Goal: Task Accomplishment & Management: Manage account settings

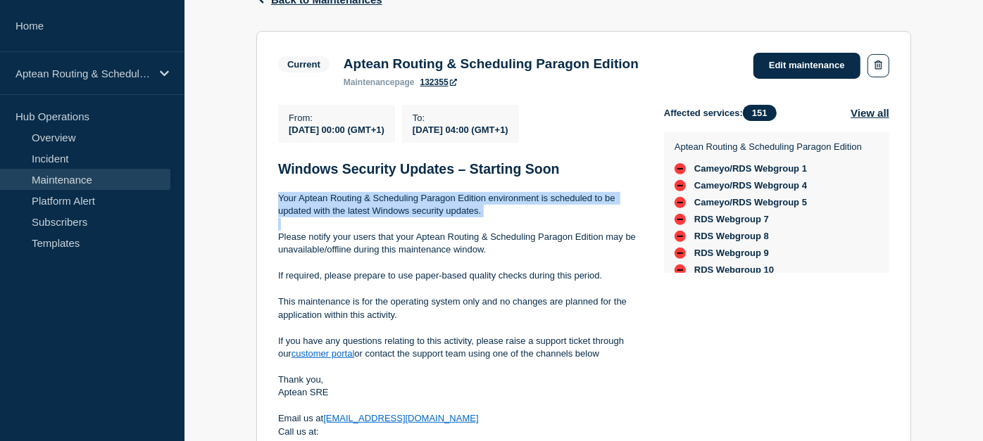
scroll to position [219, 0]
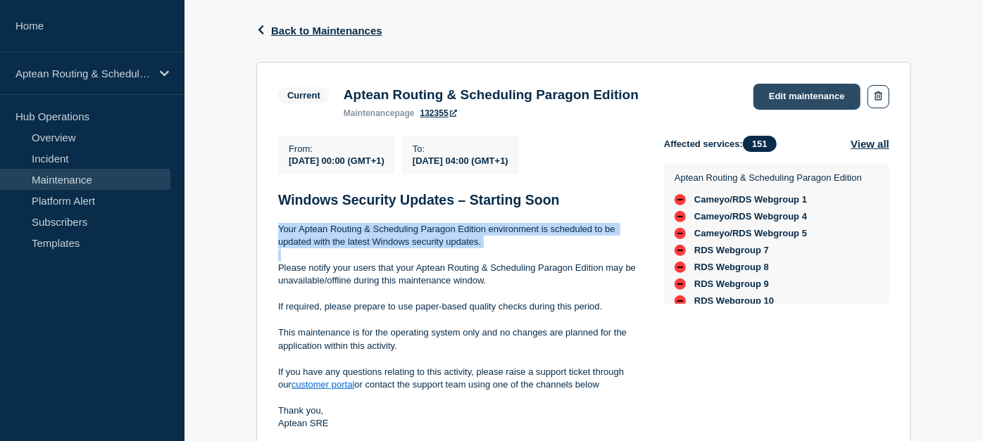
click at [799, 89] on link "Edit maintenance" at bounding box center [806, 97] width 107 height 26
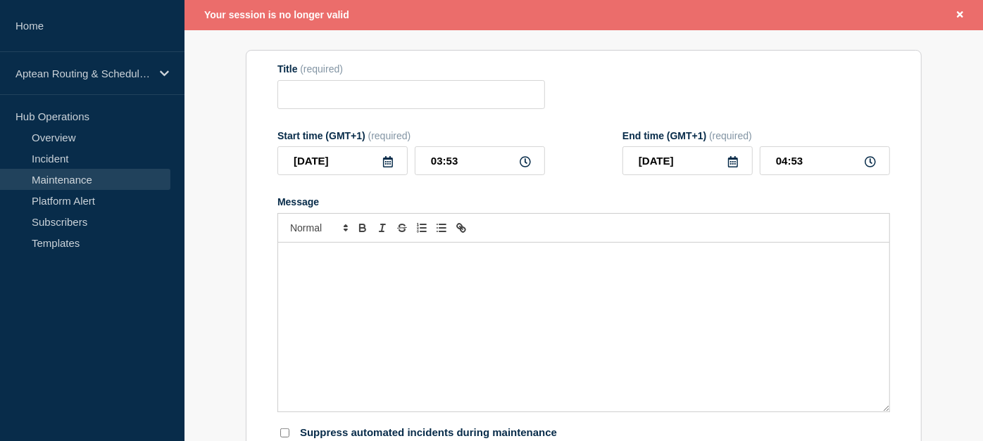
scroll to position [146, 0]
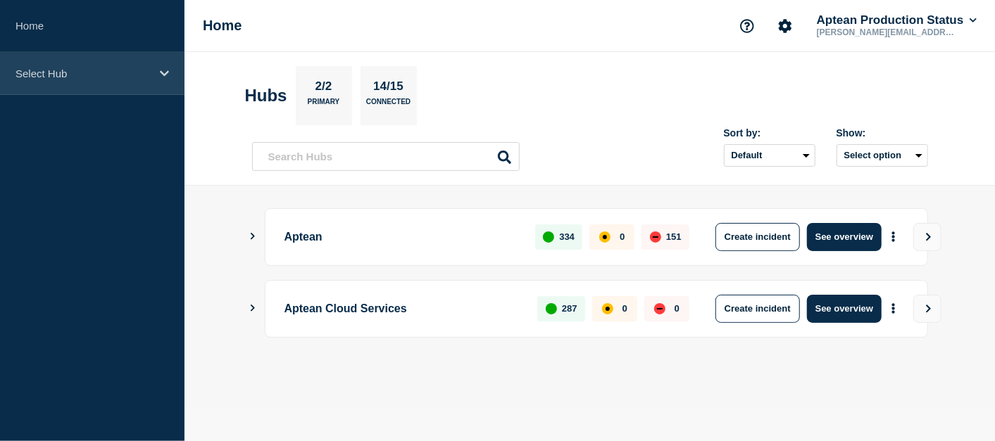
click at [94, 77] on p "Select Hub" at bounding box center [82, 74] width 135 height 12
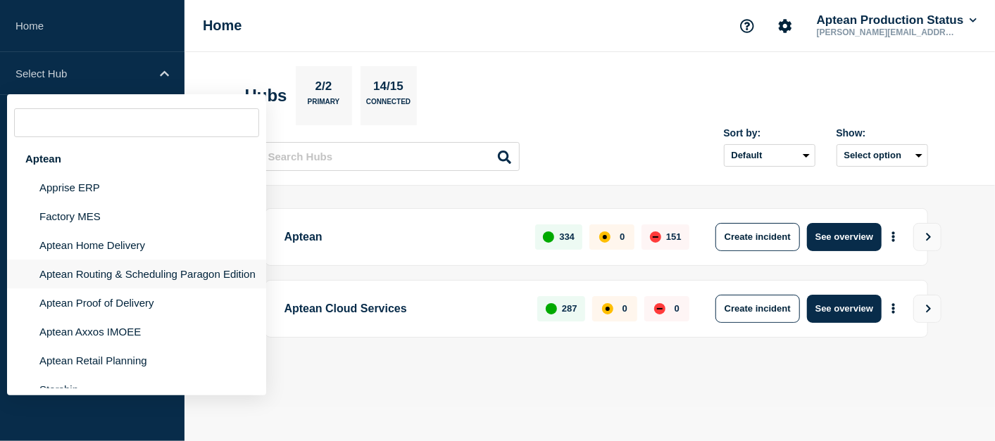
click at [134, 276] on li "Aptean Routing & Scheduling Paragon Edition" at bounding box center [136, 274] width 259 height 29
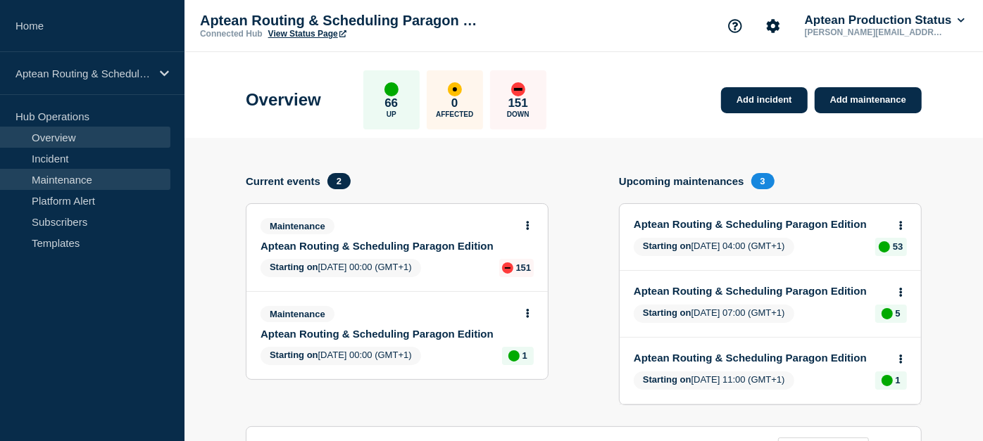
click at [109, 183] on link "Maintenance" at bounding box center [85, 179] width 170 height 21
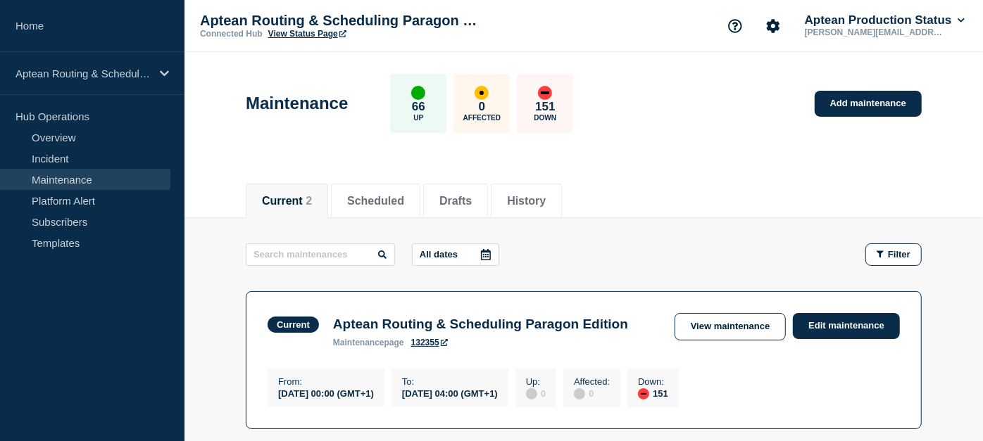
click at [109, 183] on link "Maintenance" at bounding box center [85, 179] width 170 height 21
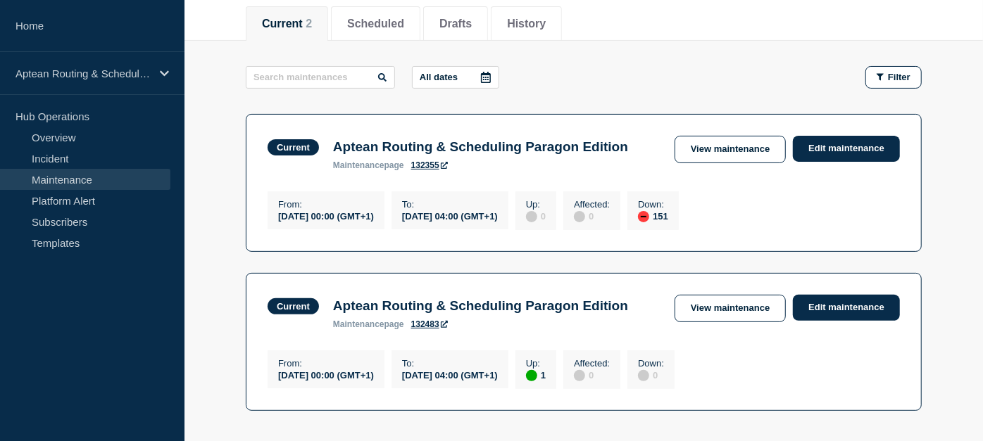
scroll to position [179, 0]
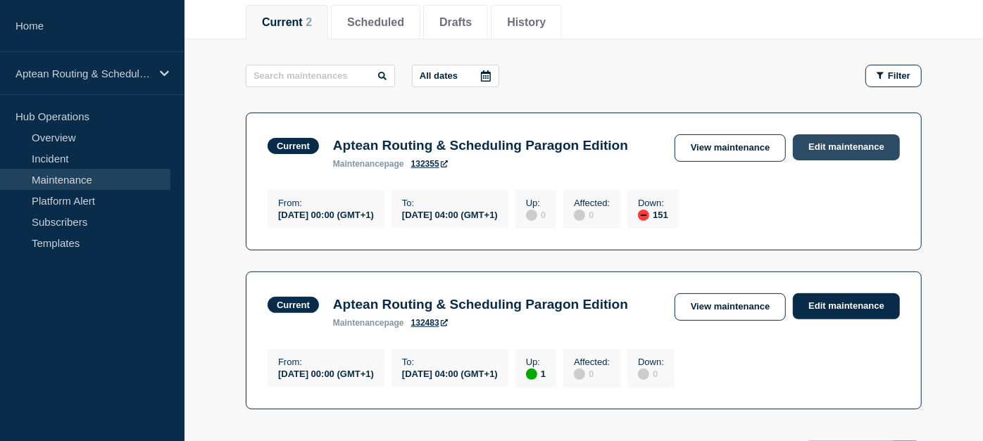
click at [831, 146] on link "Edit maintenance" at bounding box center [846, 147] width 107 height 26
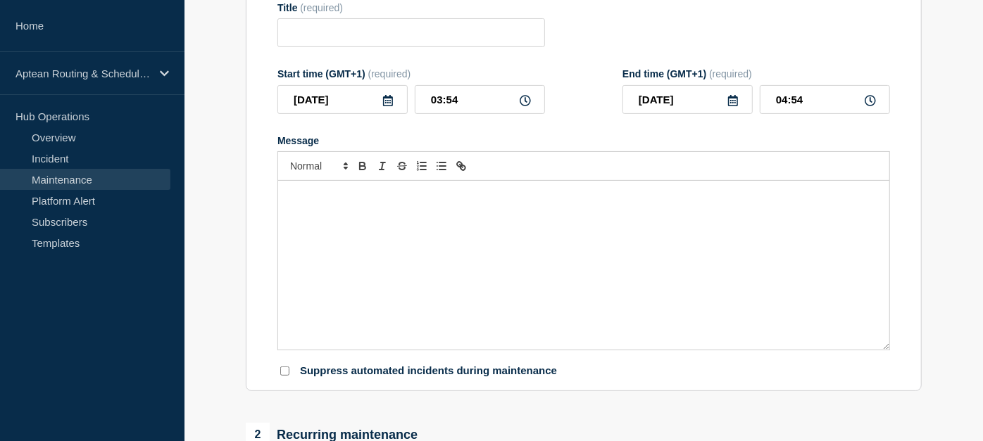
type input "Aptean Routing & Scheduling Paragon Edition"
type input "00:00"
type input "04:00"
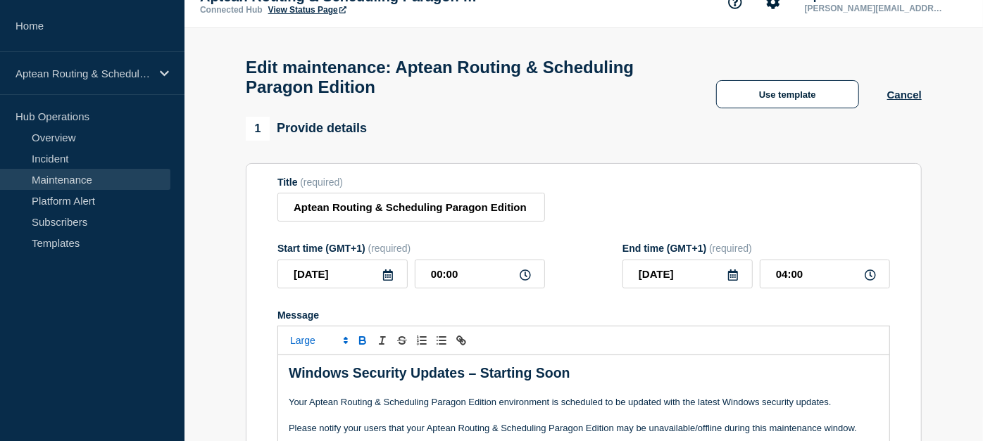
scroll to position [23, 0]
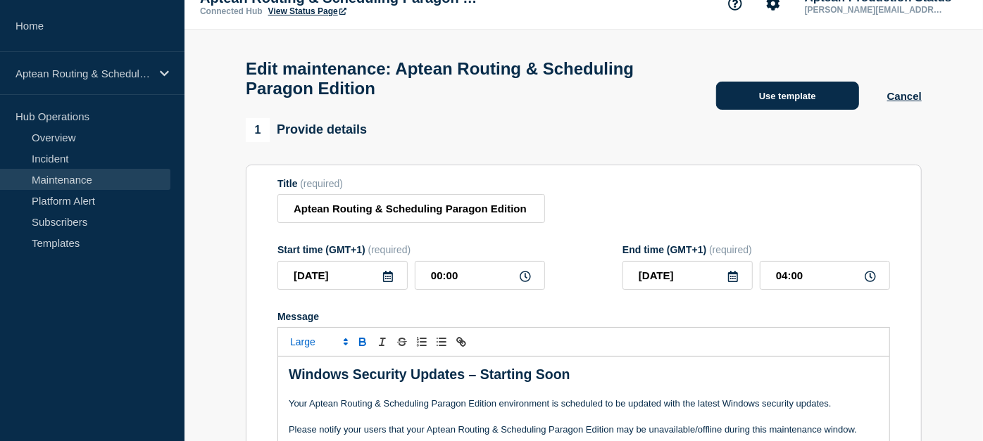
click at [772, 110] on button "Use template" at bounding box center [787, 96] width 143 height 28
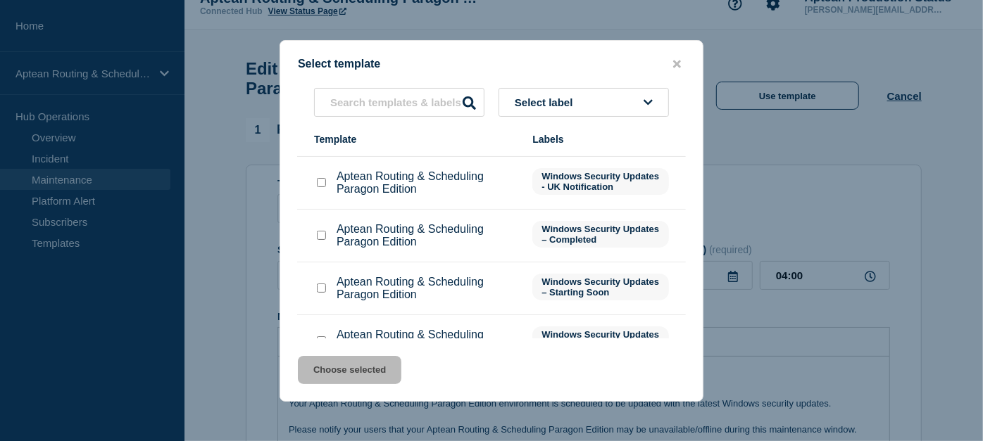
scroll to position [100, 0]
click at [322, 239] on input "Aptean Routing & Scheduling Paragon Edition checkbox" at bounding box center [321, 234] width 9 height 9
checkbox input "true"
click at [468, 257] on li "Aptean Routing & Scheduling Paragon Edition Windows Security Updates – Completed" at bounding box center [491, 235] width 389 height 53
click at [373, 365] on button "Choose selected" at bounding box center [349, 370] width 103 height 28
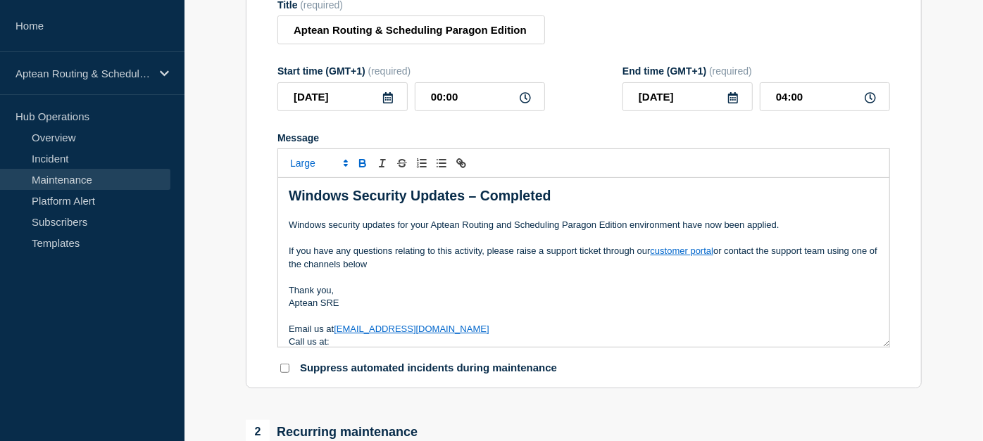
scroll to position [205, 0]
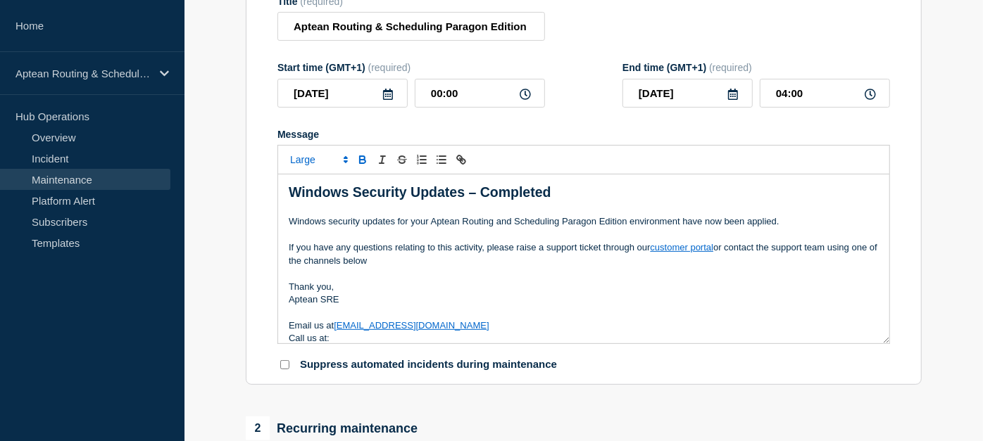
click at [589, 294] on p "Thank you," at bounding box center [584, 287] width 590 height 13
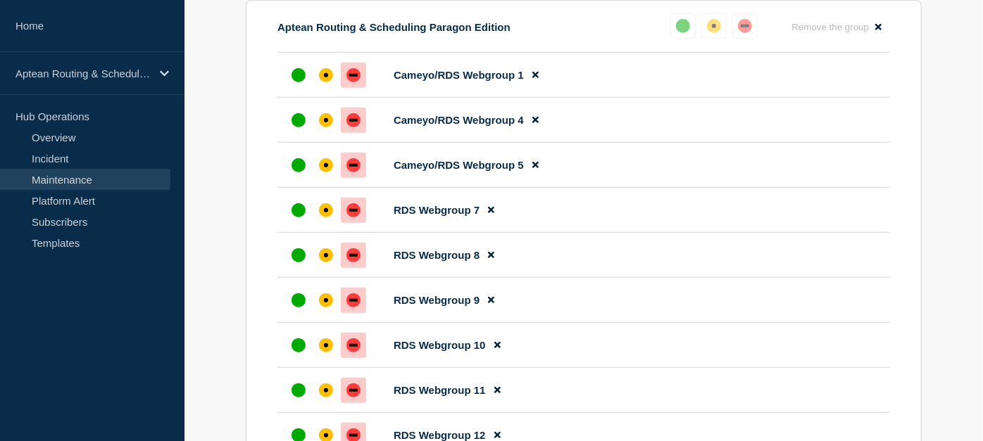
scroll to position [597, 0]
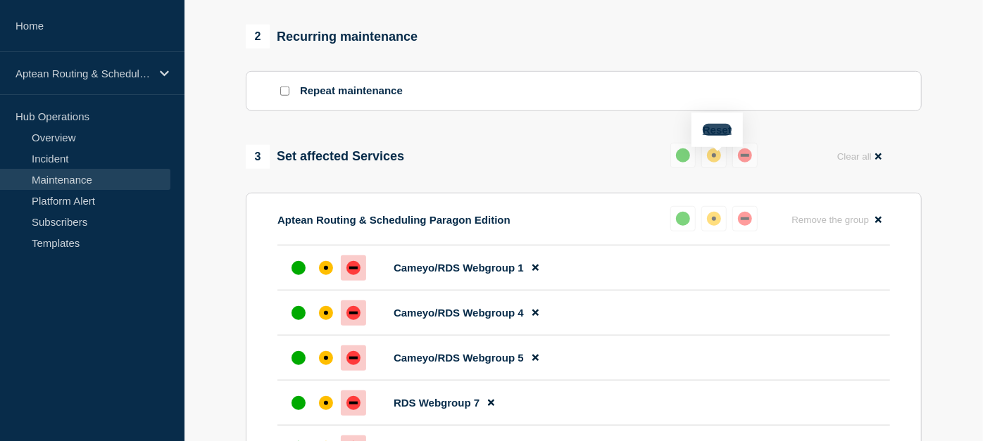
click at [714, 134] on button "Reset" at bounding box center [717, 130] width 29 height 12
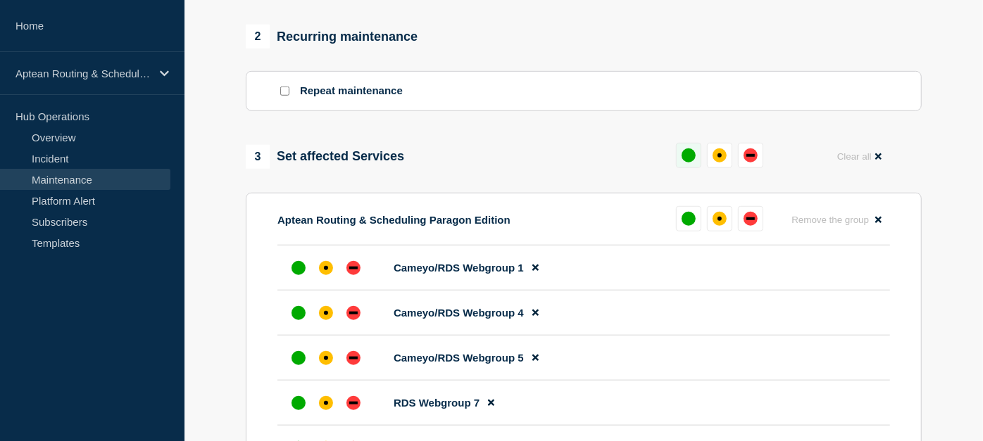
click at [688, 161] on div "up" at bounding box center [688, 156] width 14 height 14
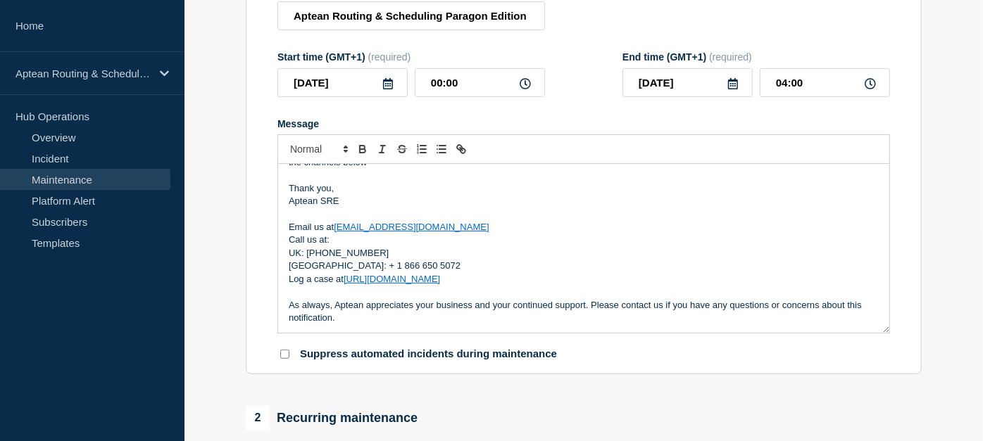
scroll to position [215, 0]
click at [643, 193] on p "Thank you," at bounding box center [584, 189] width 590 height 13
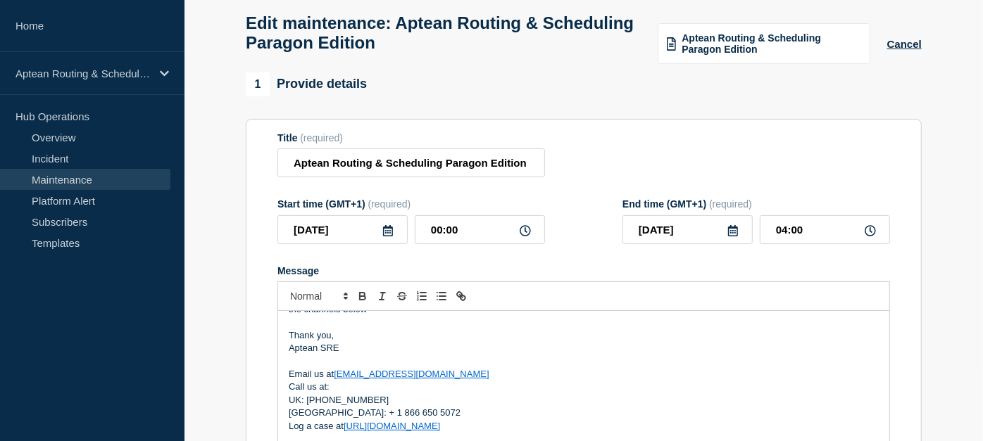
scroll to position [0, 0]
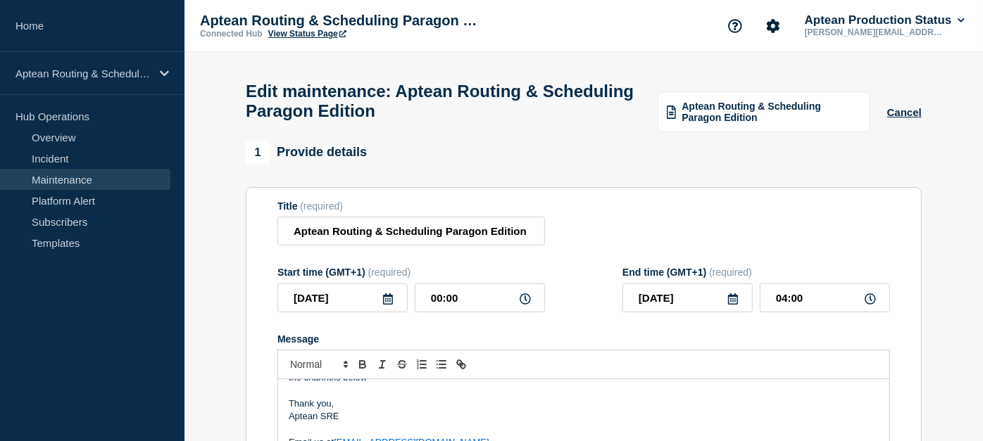
click at [379, 212] on div "Title (required)" at bounding box center [411, 206] width 268 height 11
click at [382, 229] on input "Aptean Routing & Scheduling Paragon Edition" at bounding box center [411, 231] width 268 height 29
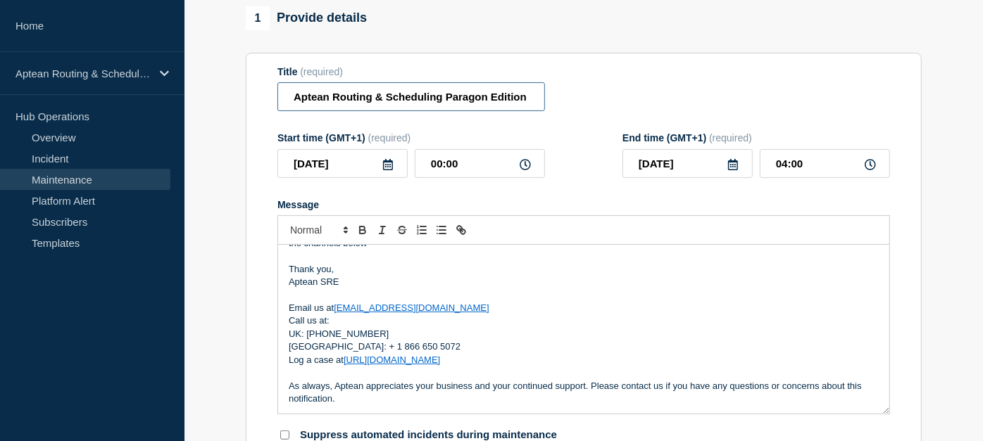
scroll to position [132, 0]
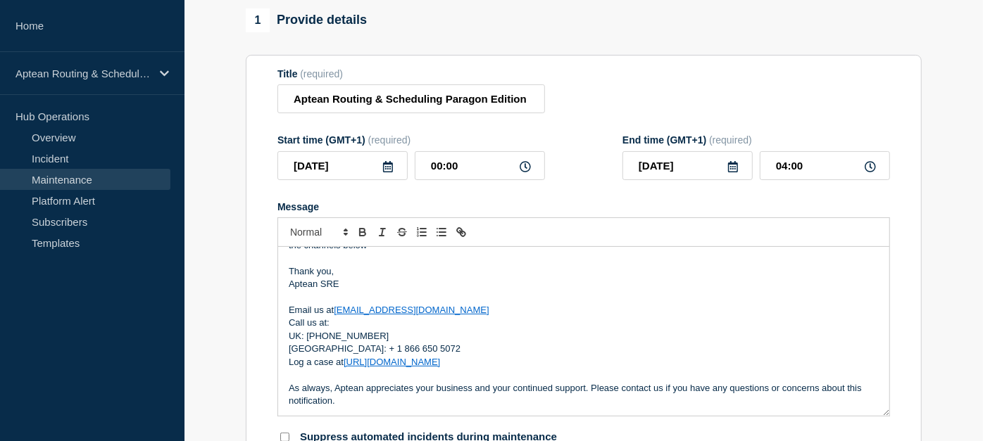
click at [495, 353] on p "[GEOGRAPHIC_DATA]: + 1 866 650 5072" at bounding box center [584, 349] width 590 height 13
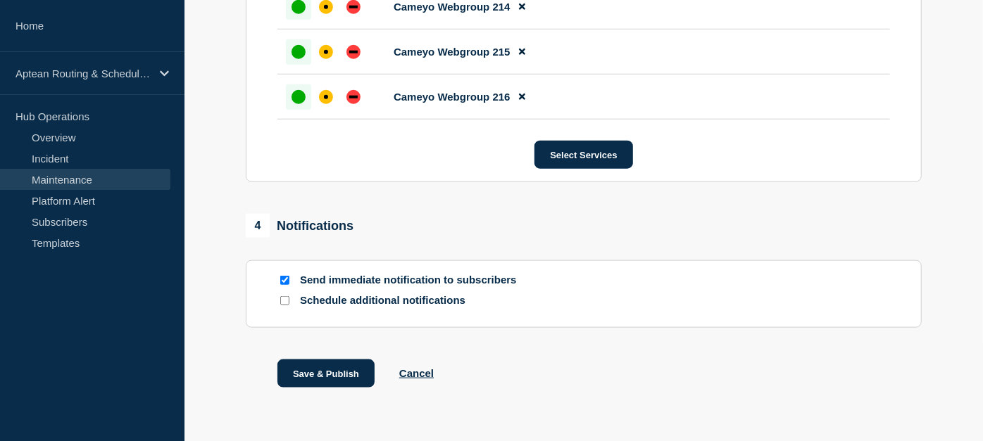
scroll to position [7599, 0]
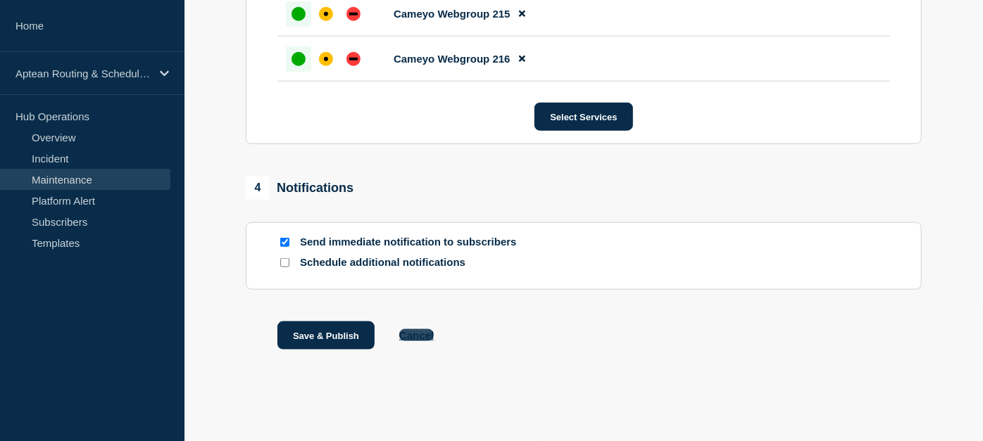
click at [422, 331] on button "Cancel" at bounding box center [416, 335] width 34 height 12
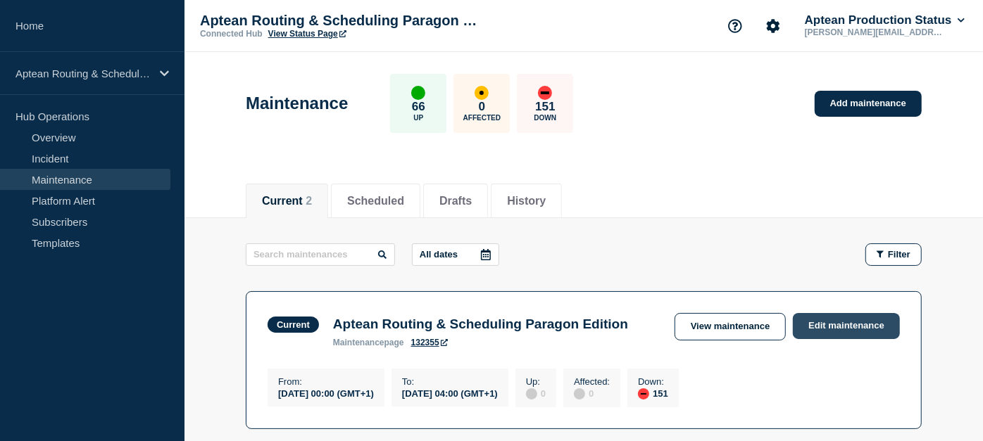
click at [850, 329] on link "Edit maintenance" at bounding box center [846, 326] width 107 height 26
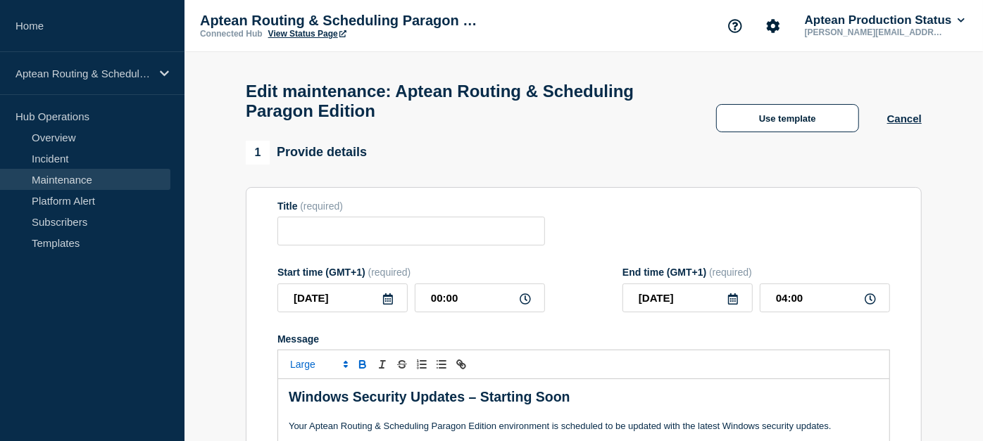
type input "Aptean Routing & Scheduling Paragon Edition"
type input "00:00"
type input "04:00"
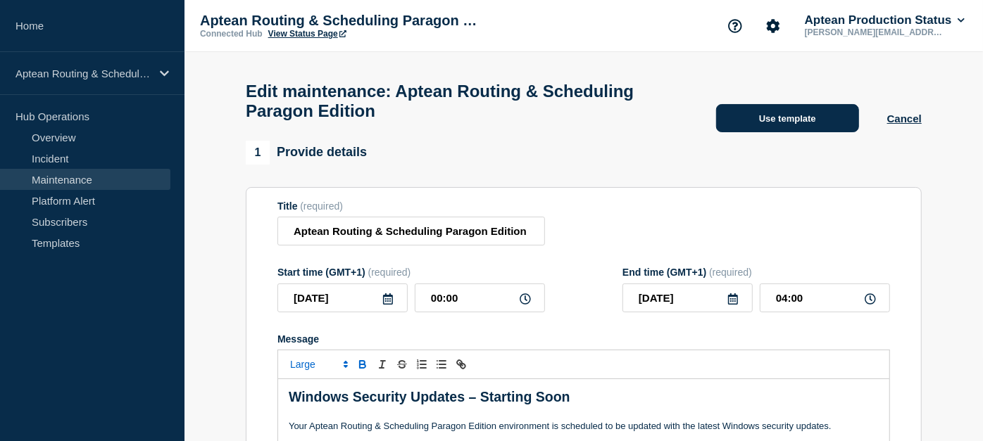
click at [747, 130] on button "Use template" at bounding box center [787, 118] width 143 height 28
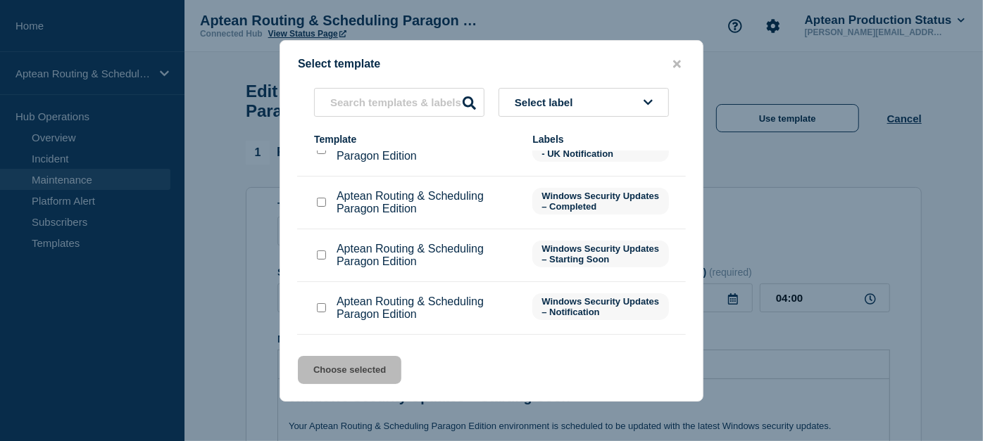
scroll to position [148, 0]
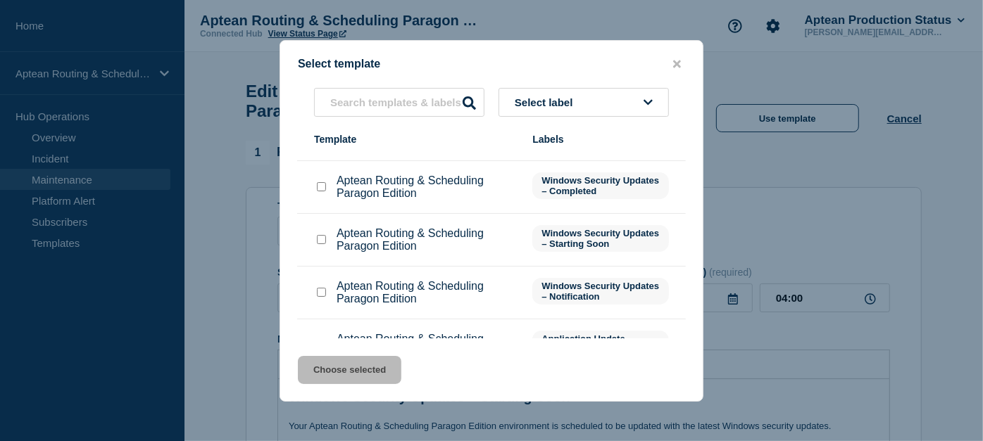
click at [344, 200] on p "Aptean Routing & Scheduling Paragon Edition" at bounding box center [427, 187] width 182 height 25
click at [324, 191] on input "Aptean Routing & Scheduling Paragon Edition checkbox" at bounding box center [321, 186] width 9 height 9
checkbox input "true"
click at [378, 370] on button "Choose selected" at bounding box center [349, 370] width 103 height 28
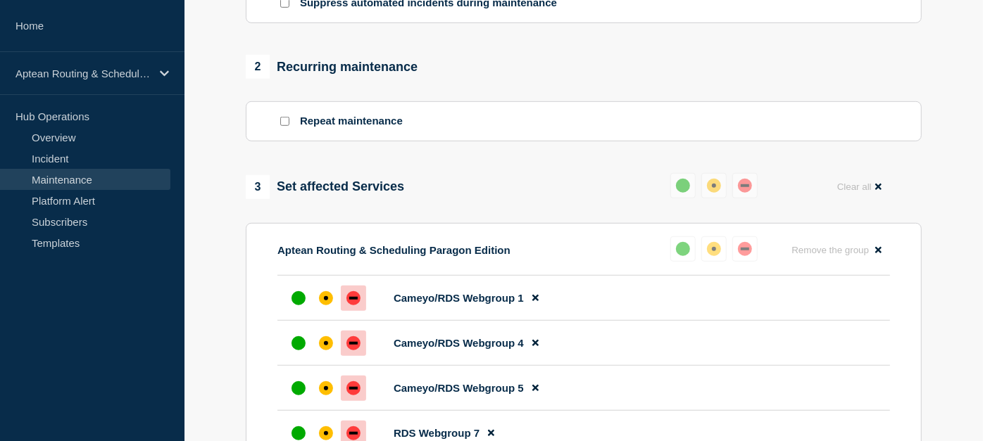
scroll to position [565, 0]
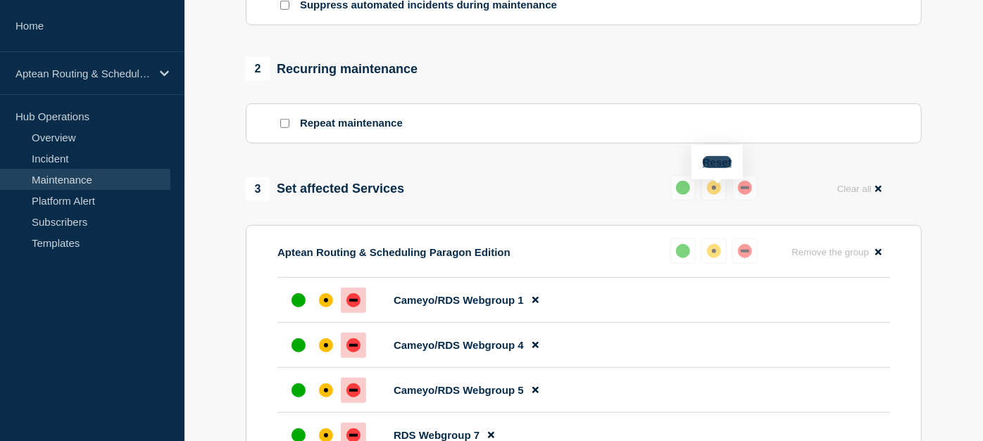
click at [716, 158] on button "Reset" at bounding box center [717, 162] width 29 height 12
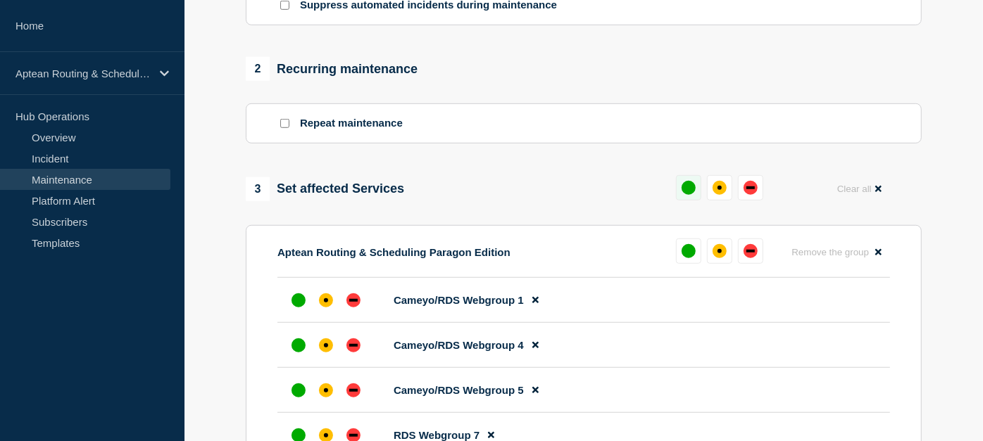
click at [691, 185] on button at bounding box center [688, 187] width 25 height 25
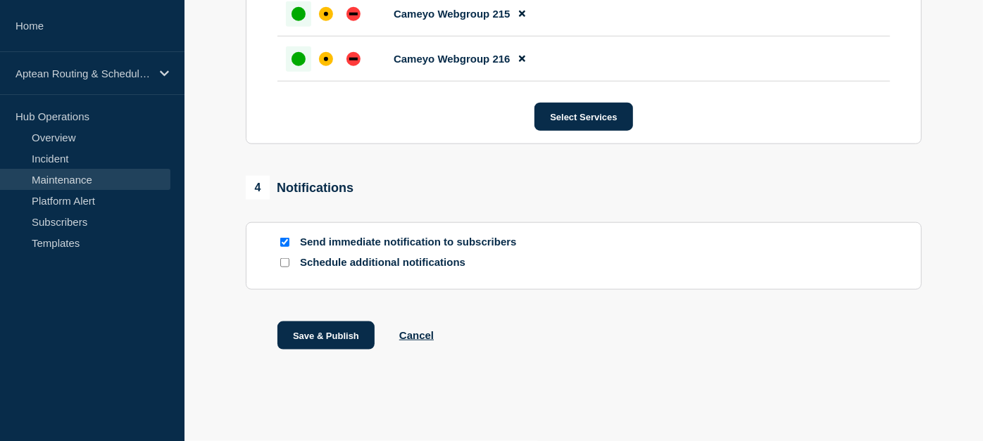
scroll to position [7599, 0]
click at [338, 344] on button "Save & Publish" at bounding box center [325, 336] width 97 height 28
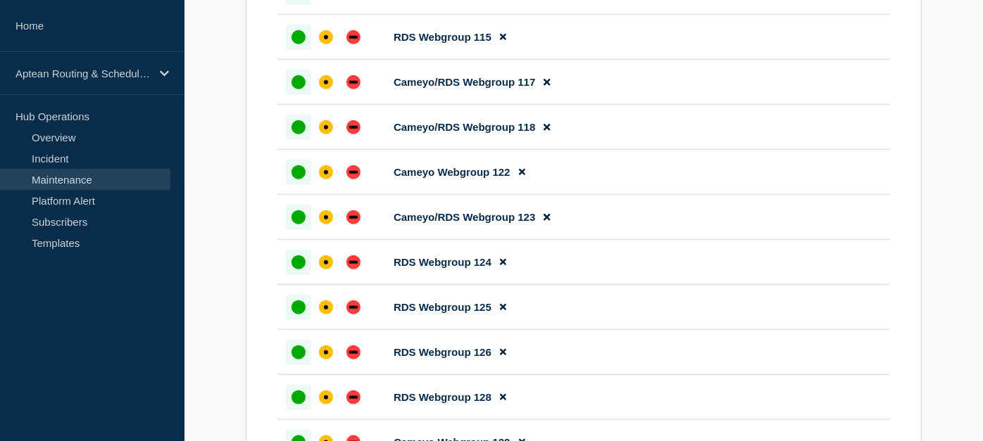
scroll to position [4161, 0]
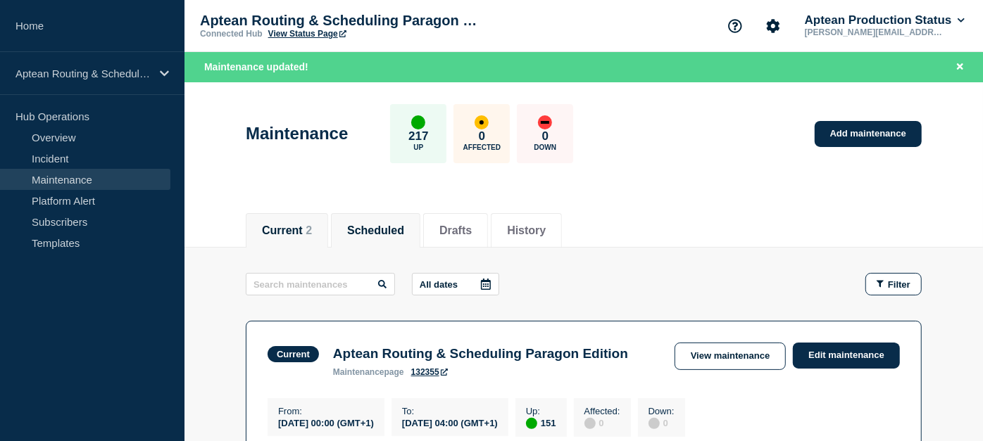
click at [378, 217] on li "Scheduled" at bounding box center [375, 230] width 89 height 34
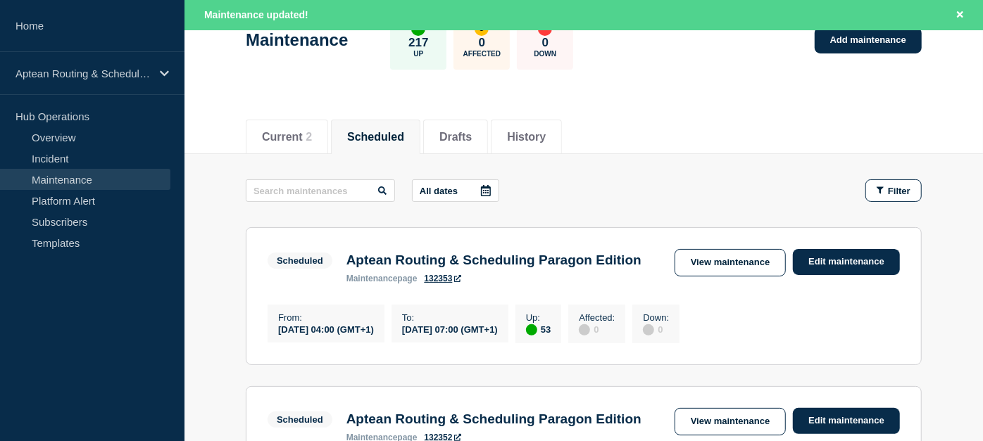
scroll to position [103, 0]
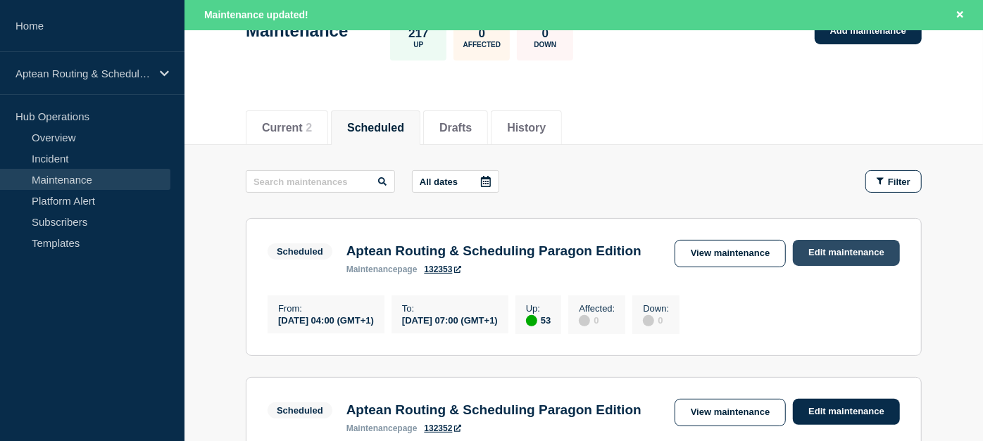
click at [845, 249] on link "Edit maintenance" at bounding box center [846, 253] width 107 height 26
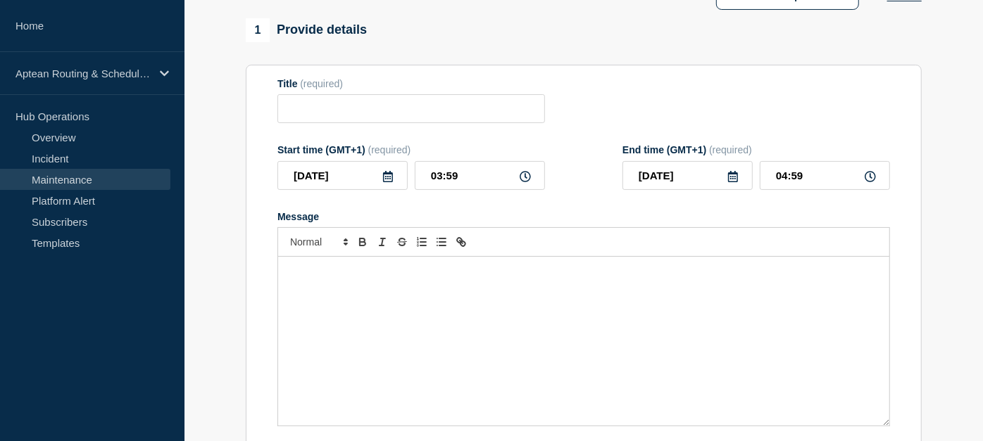
type input "Aptean Routing & Scheduling Paragon Edition"
type input "04:00"
type input "07:00"
checkbox input "true"
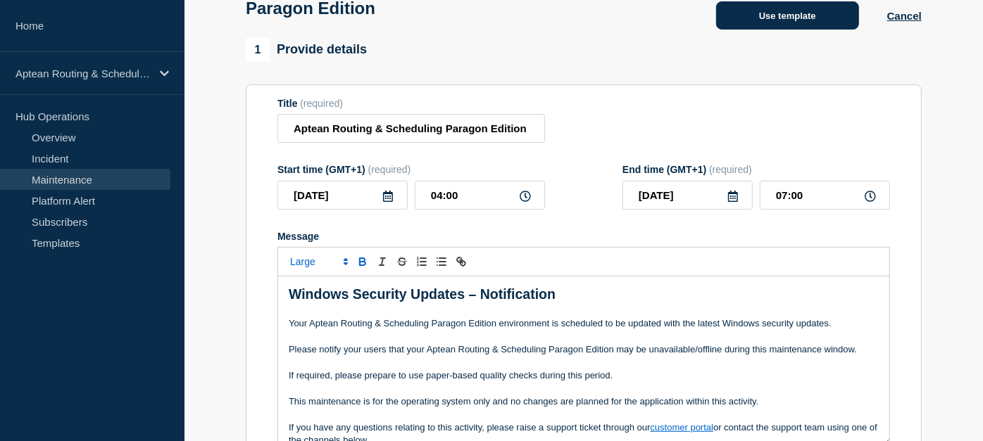
click at [762, 30] on button "Use template" at bounding box center [787, 15] width 143 height 28
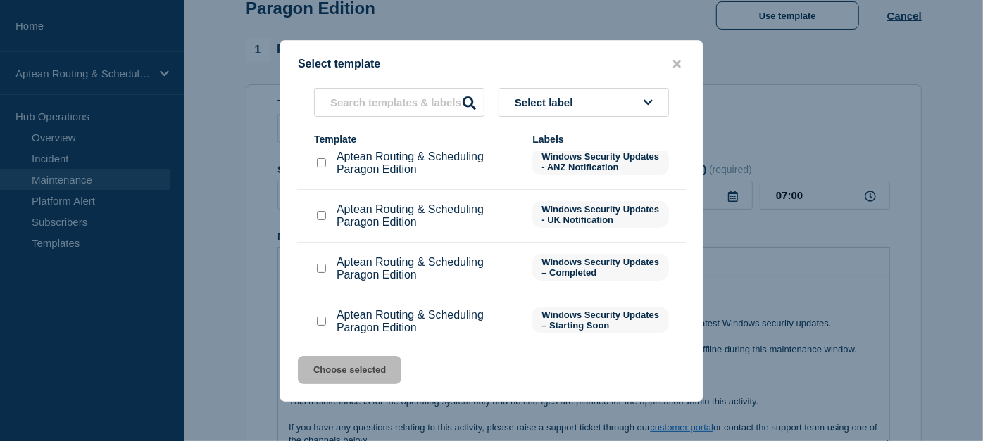
scroll to position [71, 0]
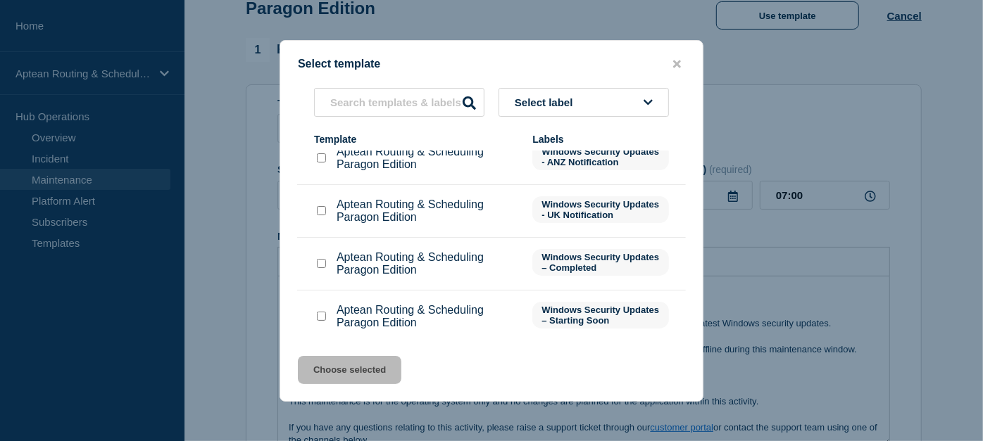
click at [317, 320] on input "Aptean Routing & Scheduling Paragon Edition checkbox" at bounding box center [321, 316] width 9 height 9
checkbox input "true"
click at [351, 370] on button "Choose selected" at bounding box center [349, 370] width 103 height 28
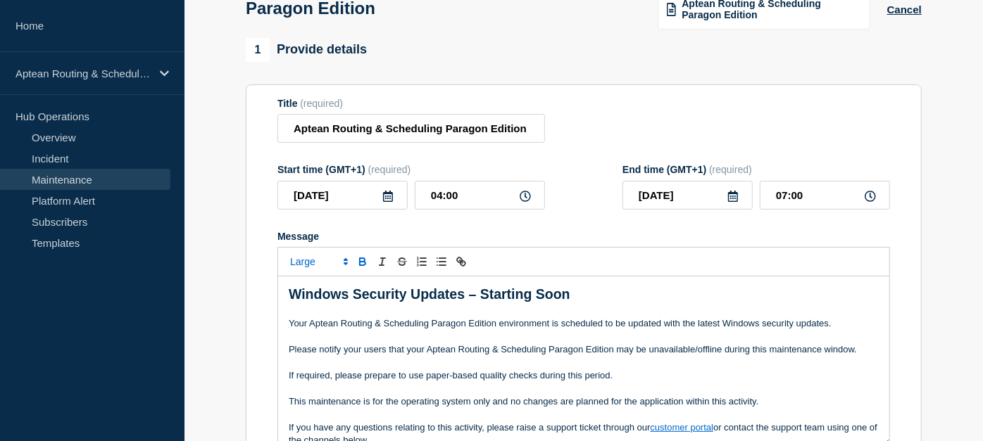
click at [569, 158] on form "Title (required) Aptean Routing & Scheduling Paragon Edition Start time (GMT+1)…" at bounding box center [583, 286] width 612 height 377
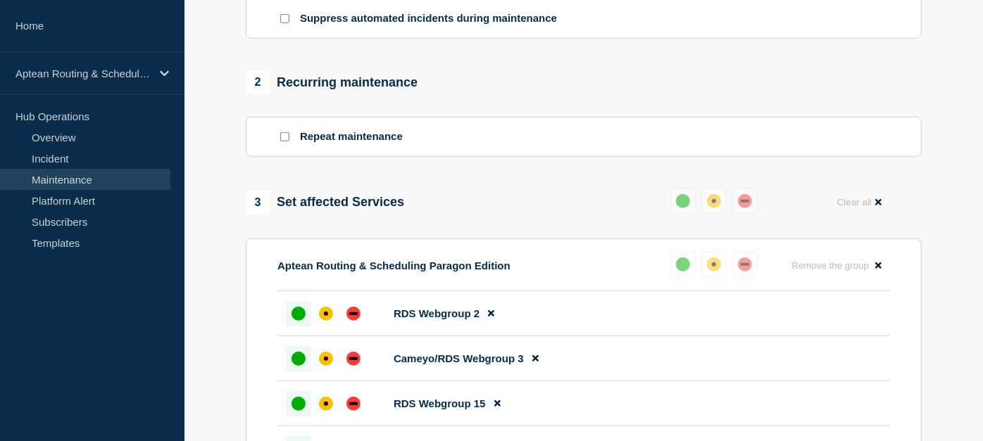
scroll to position [552, 0]
click at [707, 178] on button "Reset" at bounding box center [717, 175] width 29 height 12
click at [693, 203] on button at bounding box center [688, 200] width 25 height 25
click at [717, 177] on button "Reset" at bounding box center [717, 175] width 29 height 12
click at [749, 202] on div "down" at bounding box center [750, 200] width 8 height 3
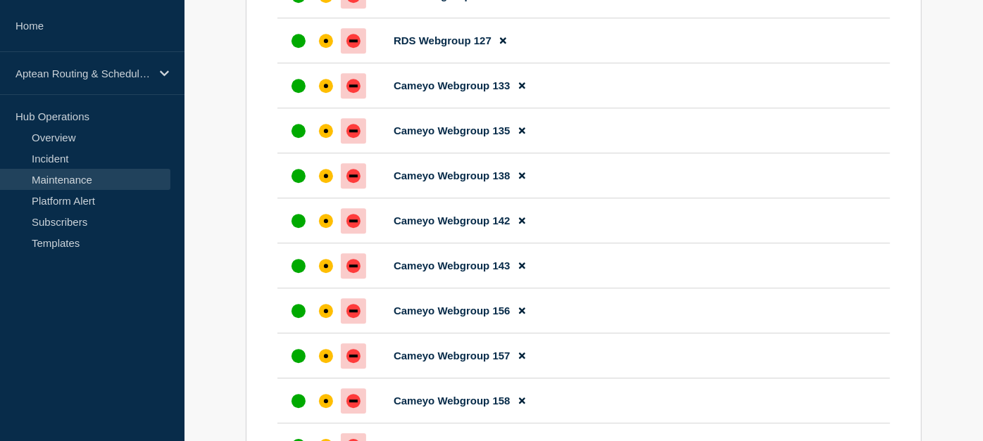
scroll to position [3273, 0]
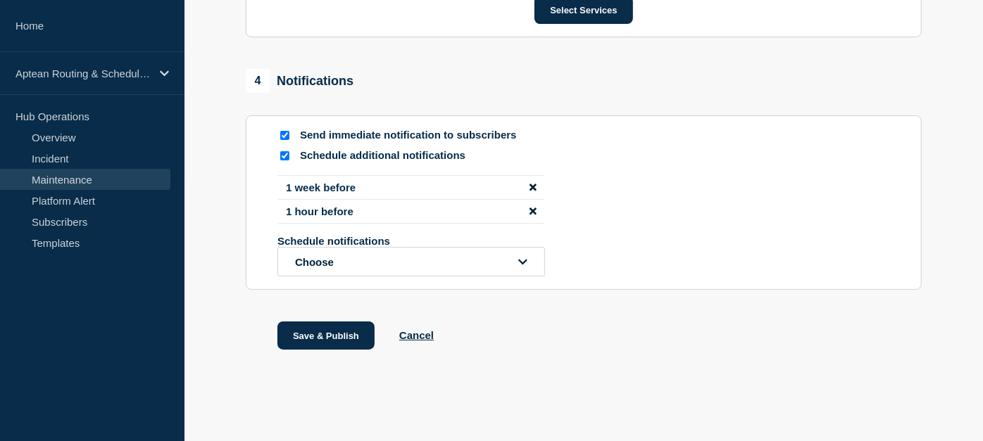
click at [284, 152] on input "Schedule additional notifications" at bounding box center [284, 155] width 9 height 9
checkbox input "false"
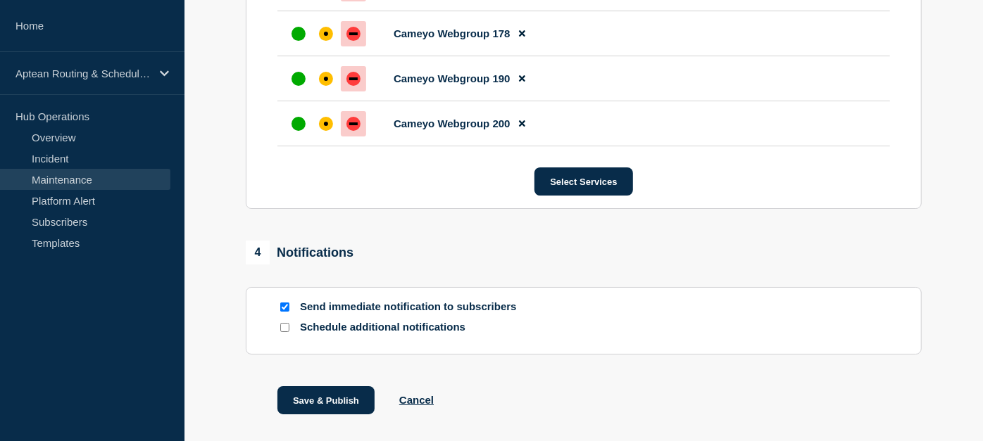
scroll to position [3166, 0]
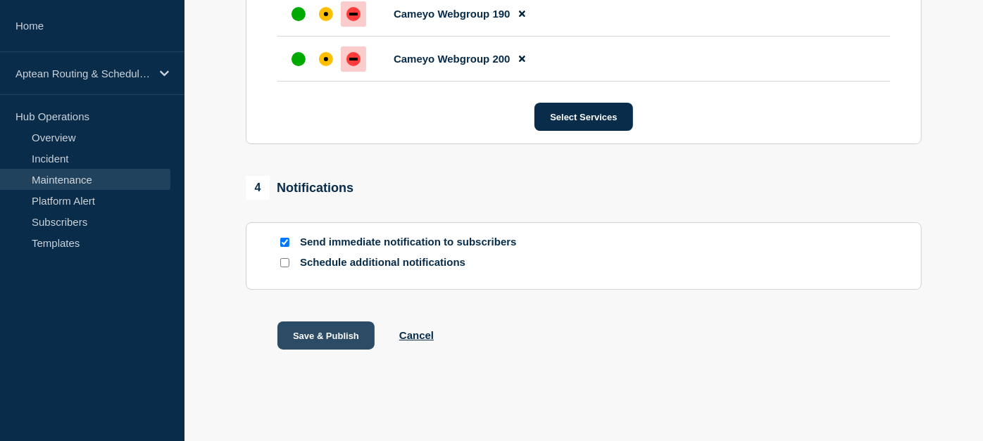
click at [353, 334] on button "Save & Publish" at bounding box center [325, 336] width 97 height 28
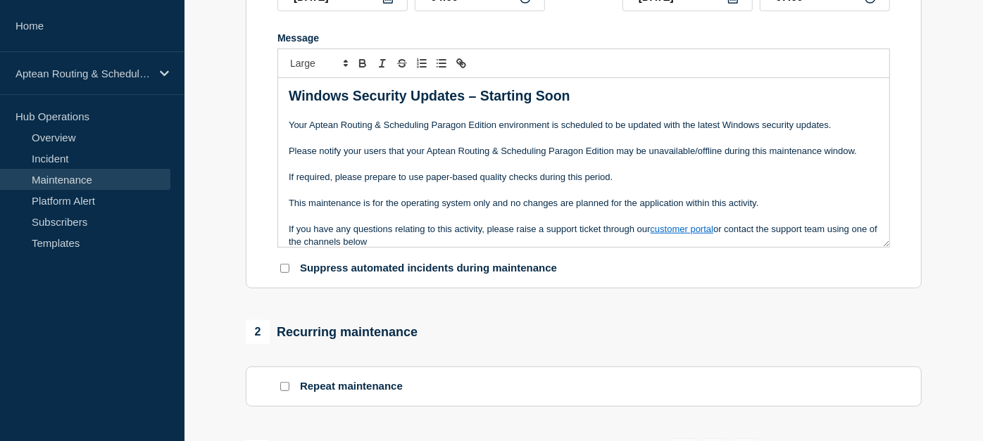
scroll to position [241, 0]
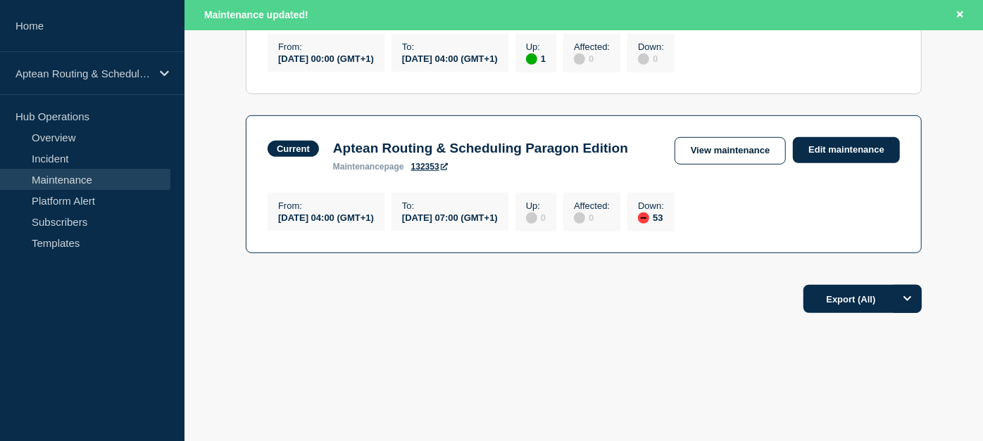
scroll to position [555, 0]
click at [691, 165] on link "View maintenance" at bounding box center [729, 150] width 111 height 27
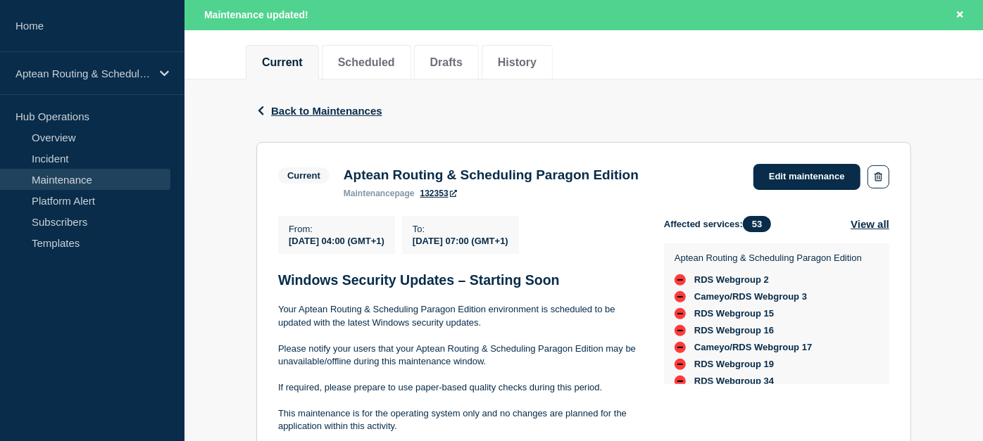
scroll to position [167, 0]
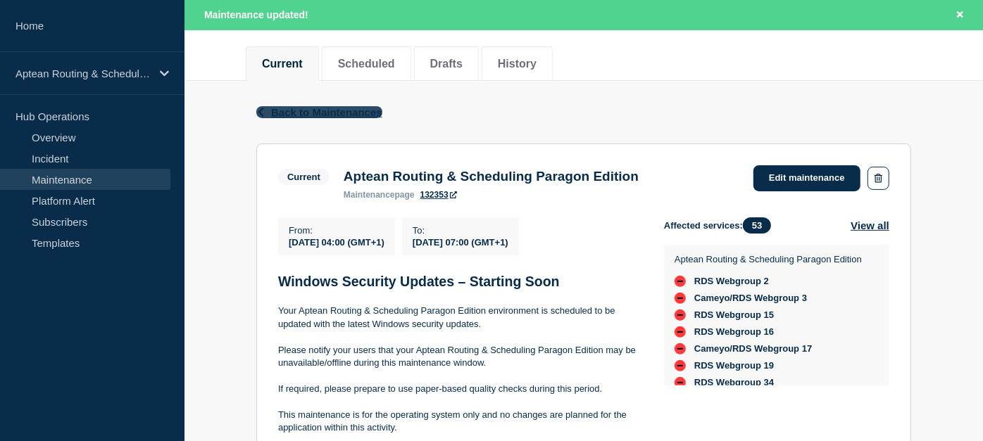
click at [268, 111] on button "Back Back to Maintenances" at bounding box center [319, 112] width 126 height 12
